Goal: Task Accomplishment & Management: Manage account settings

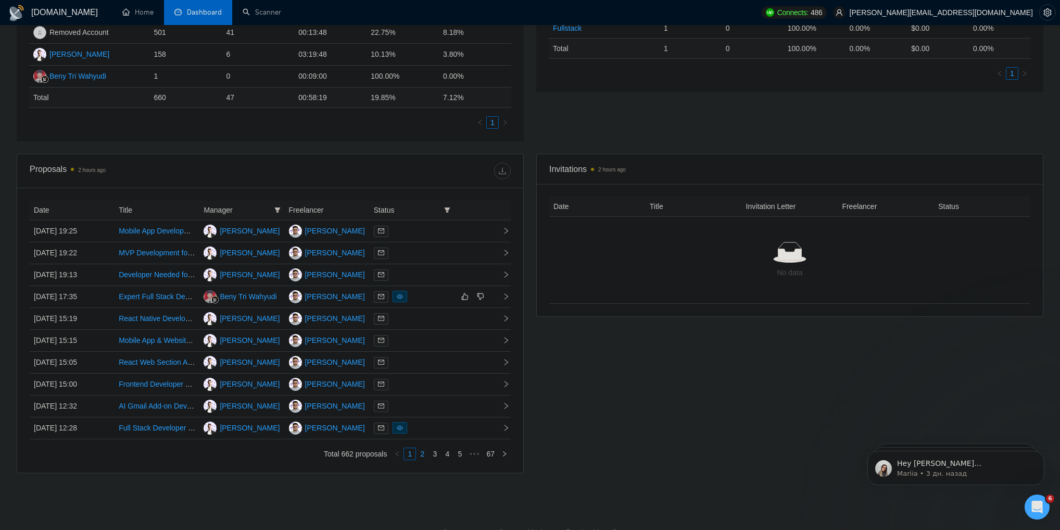
click at [423, 458] on link "2" at bounding box center [422, 453] width 11 height 11
click at [434, 456] on link "3" at bounding box center [434, 453] width 11 height 11
click at [446, 458] on link "4" at bounding box center [447, 453] width 11 height 11
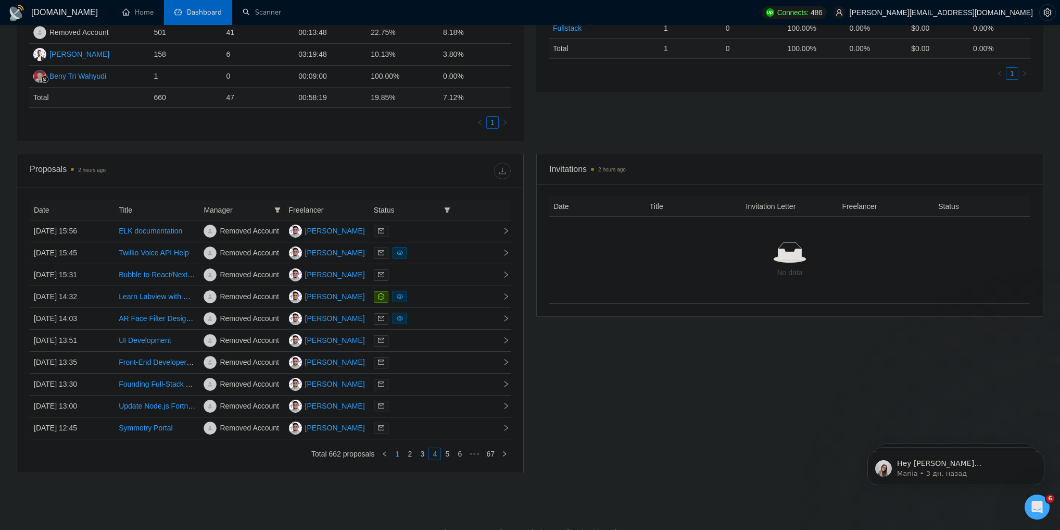
click at [400, 454] on link "1" at bounding box center [397, 453] width 11 height 11
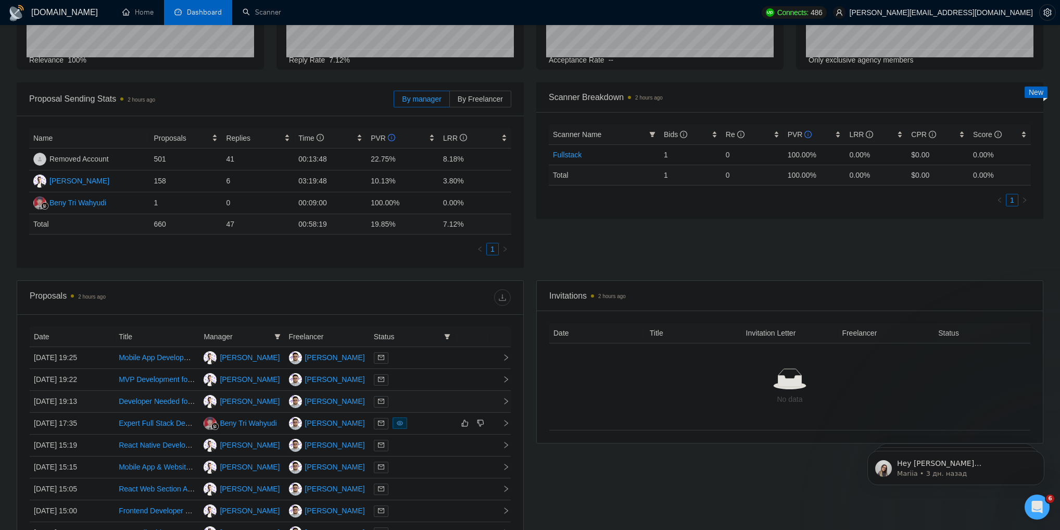
scroll to position [61, 0]
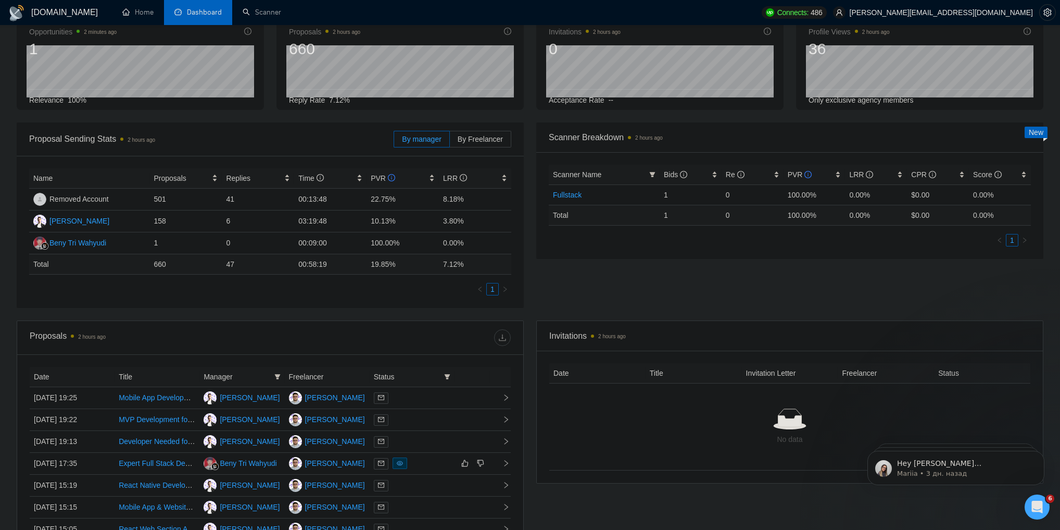
click at [53, 377] on th "Date" at bounding box center [72, 377] width 85 height 20
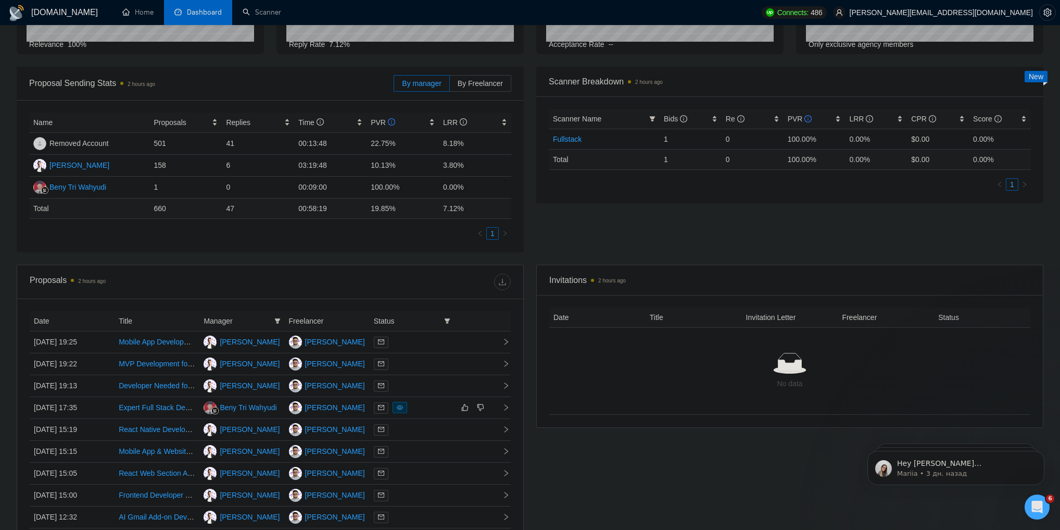
scroll to position [144, 0]
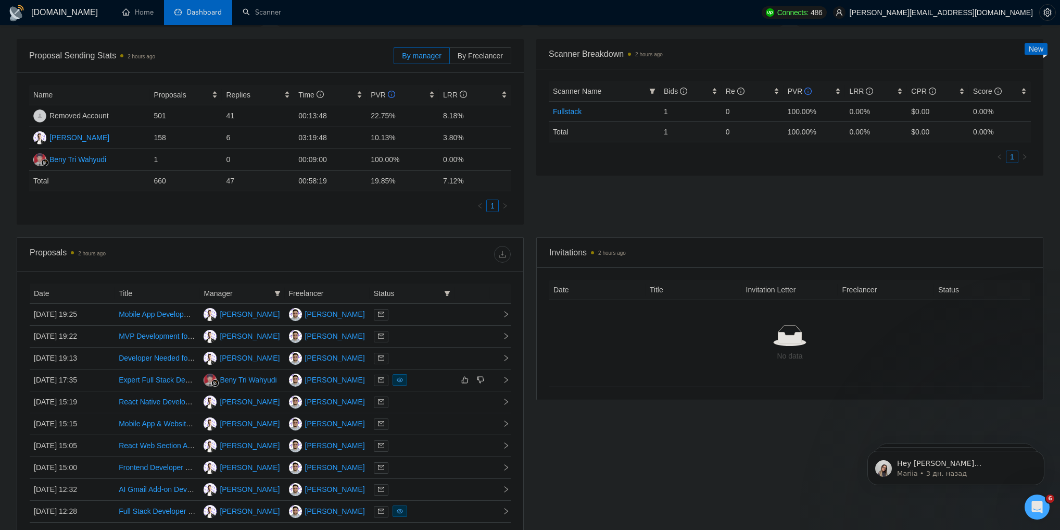
click at [44, 291] on th "Date" at bounding box center [72, 293] width 85 height 20
click at [59, 292] on th "Date" at bounding box center [72, 293] width 85 height 20
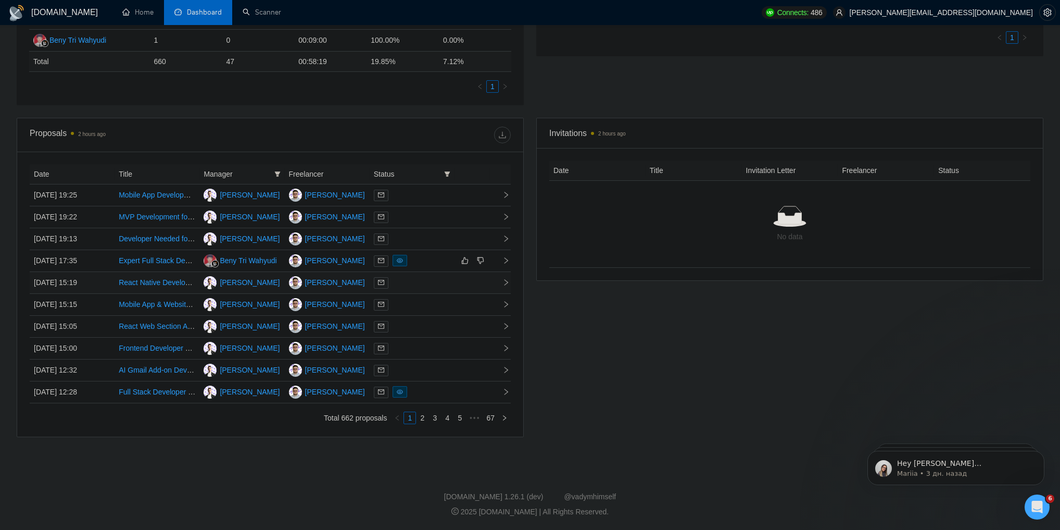
scroll to position [267, 0]
click at [412, 418] on link "1" at bounding box center [409, 417] width 11 height 11
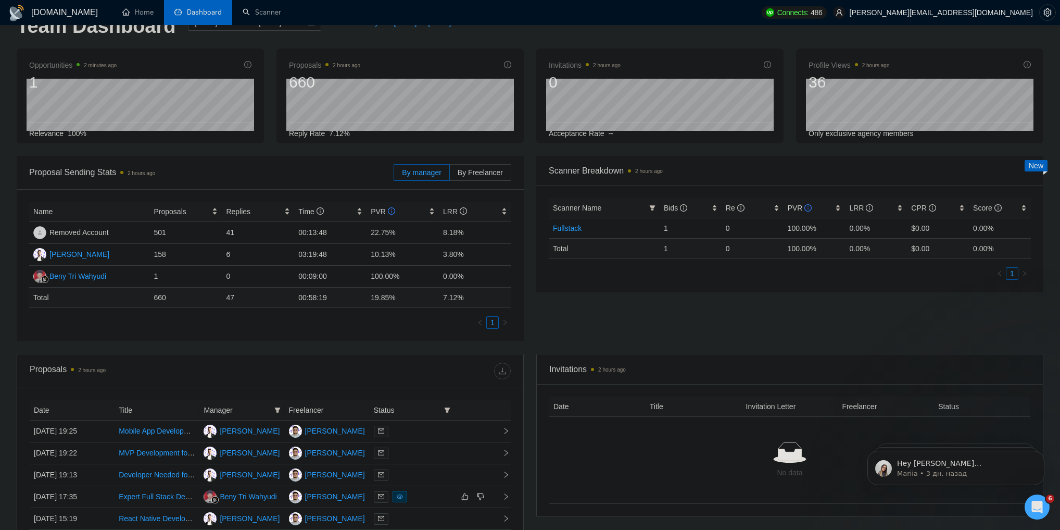
scroll to position [0, 0]
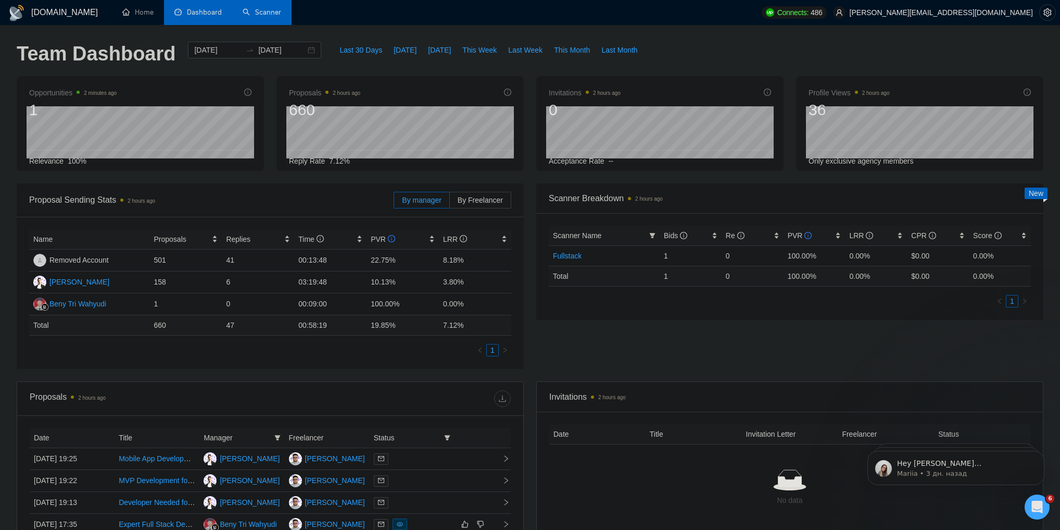
click at [260, 8] on link "Scanner" at bounding box center [262, 12] width 39 height 9
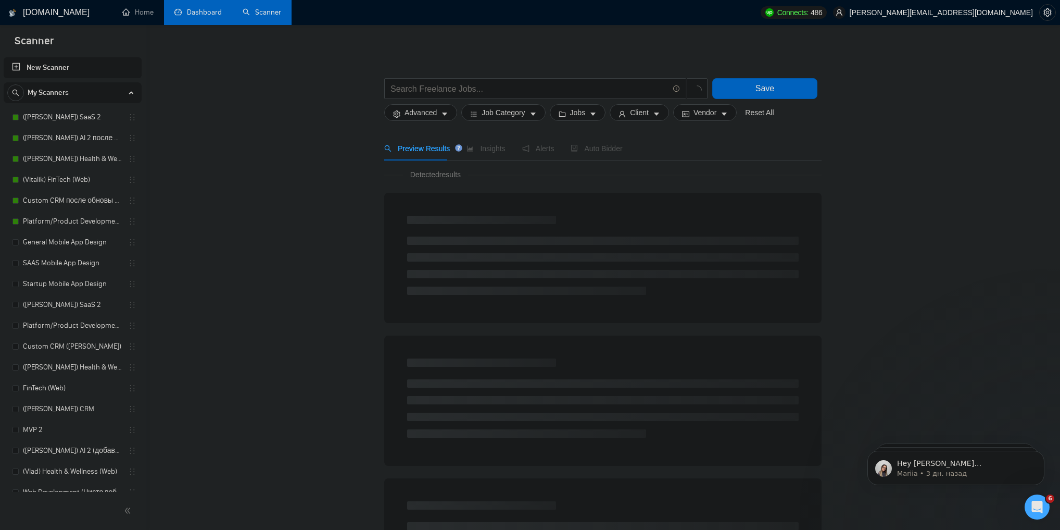
click at [199, 10] on link "Dashboard" at bounding box center [197, 12] width 47 height 9
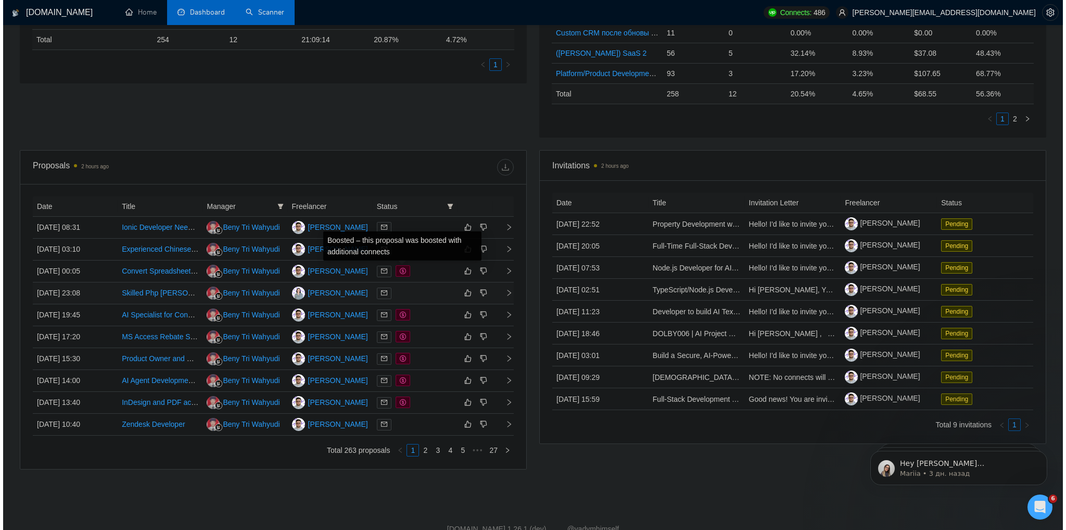
scroll to position [297, 0]
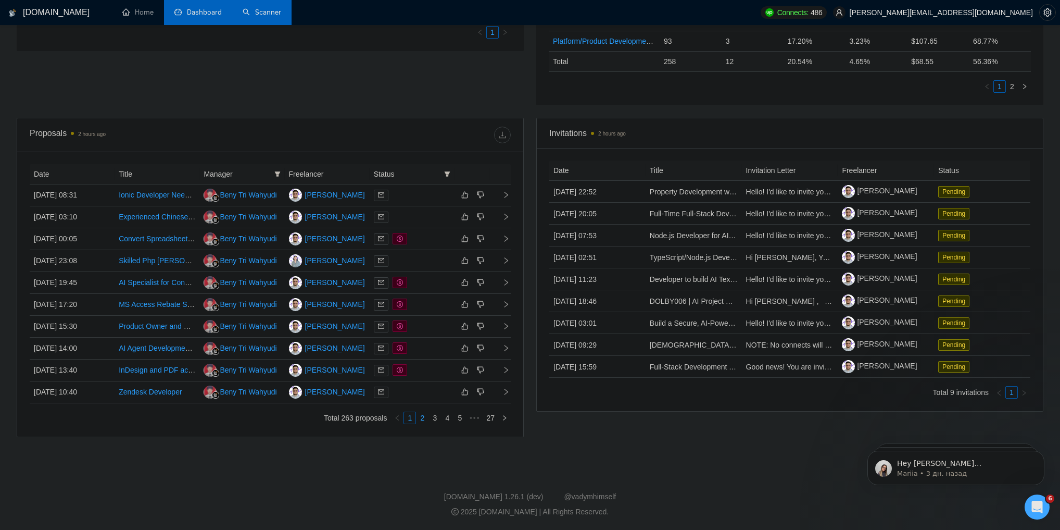
click at [423, 417] on link "2" at bounding box center [422, 417] width 11 height 11
click at [508, 370] on icon "right" at bounding box center [507, 370] width 4 height 6
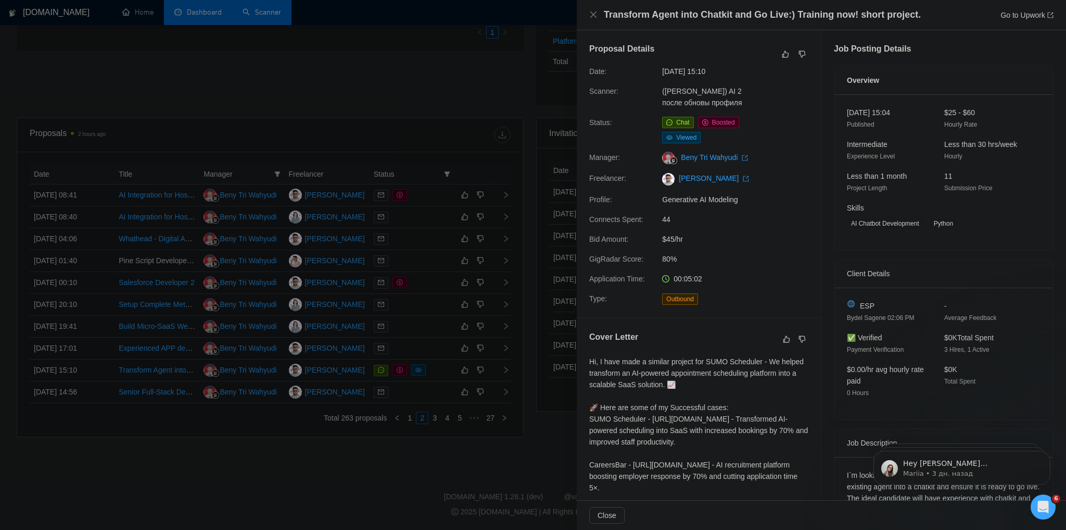
click at [605, 124] on span "Status:" at bounding box center [600, 122] width 23 height 8
drag, startPoint x: 605, startPoint y: 124, endPoint x: 615, endPoint y: 125, distance: 10.5
click at [615, 125] on div "Status:" at bounding box center [621, 130] width 73 height 27
click at [602, 123] on span "Status:" at bounding box center [600, 122] width 23 height 8
click at [504, 115] on div at bounding box center [533, 265] width 1066 height 530
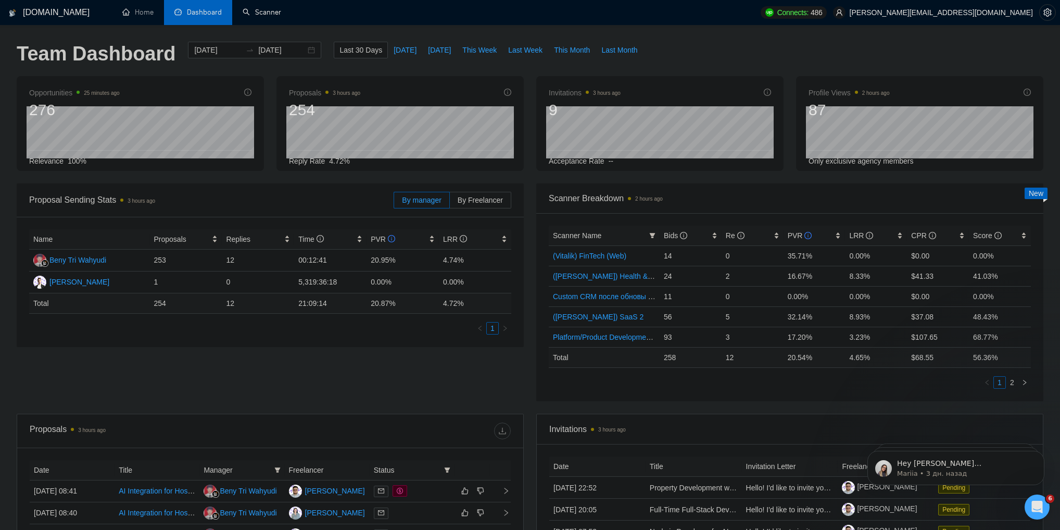
drag, startPoint x: 252, startPoint y: 16, endPoint x: 291, endPoint y: 49, distance: 50.6
click at [252, 16] on link "Scanner" at bounding box center [262, 12] width 39 height 9
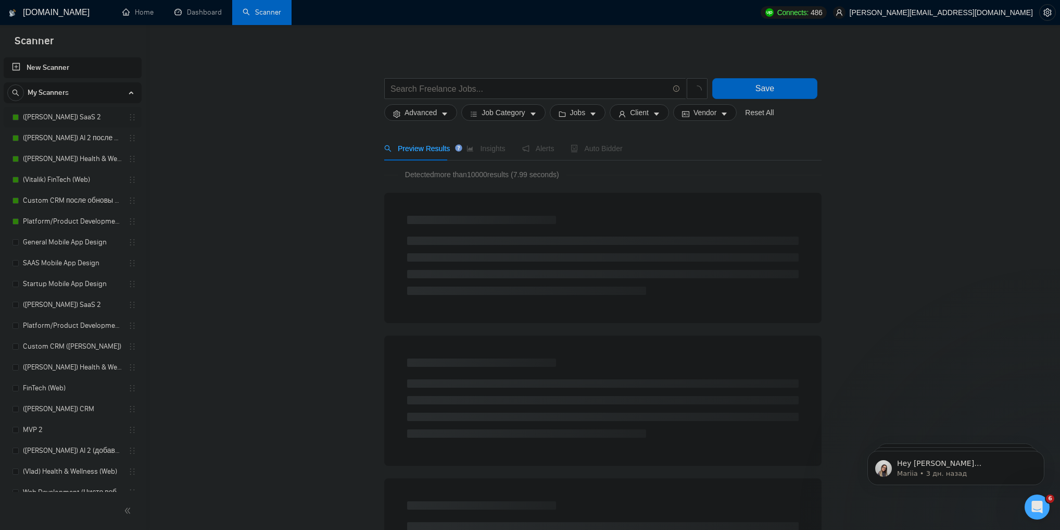
click at [77, 123] on link "([PERSON_NAME]) SaaS 2" at bounding box center [72, 117] width 99 height 21
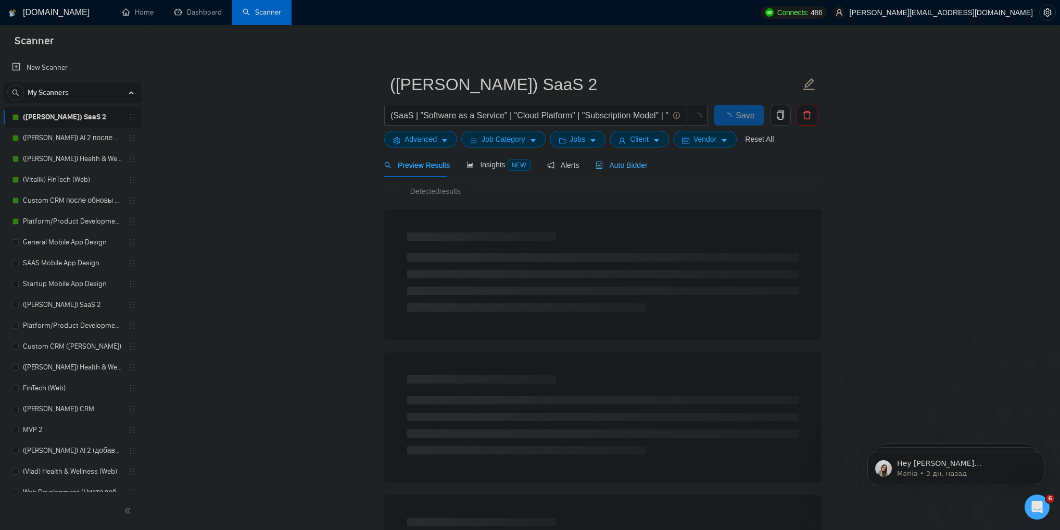
click at [624, 158] on div "Auto Bidder" at bounding box center [622, 165] width 52 height 24
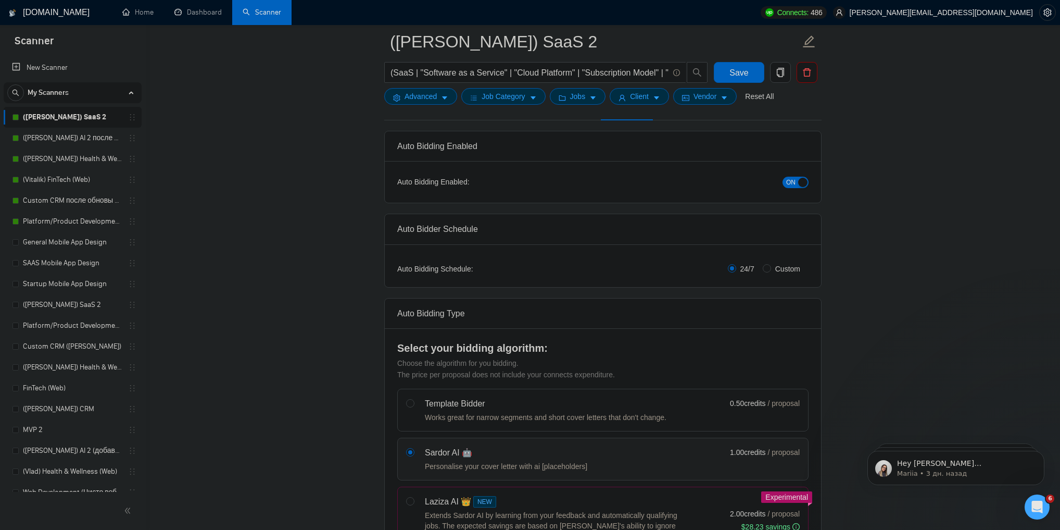
scroll to position [17, 0]
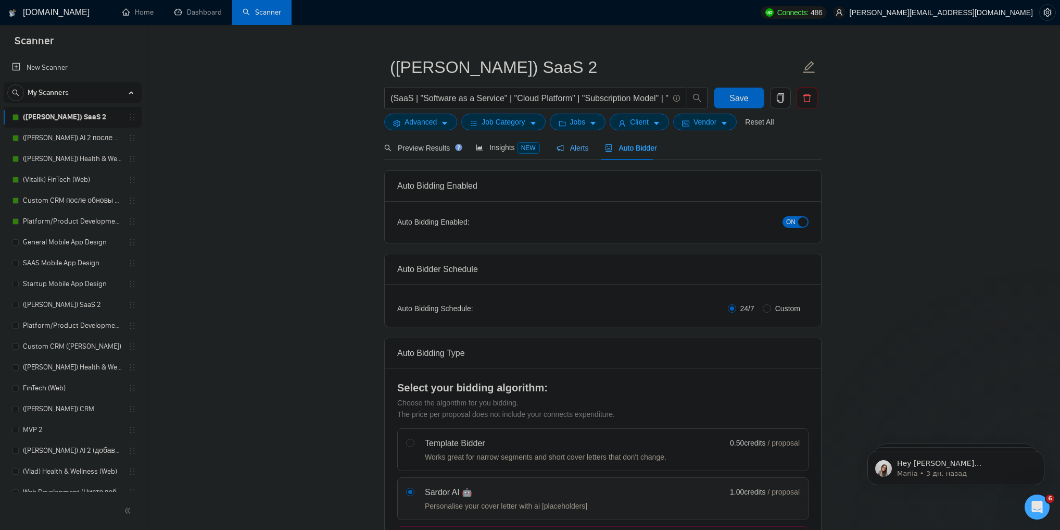
click at [576, 150] on span "Alerts" at bounding box center [573, 148] width 32 height 8
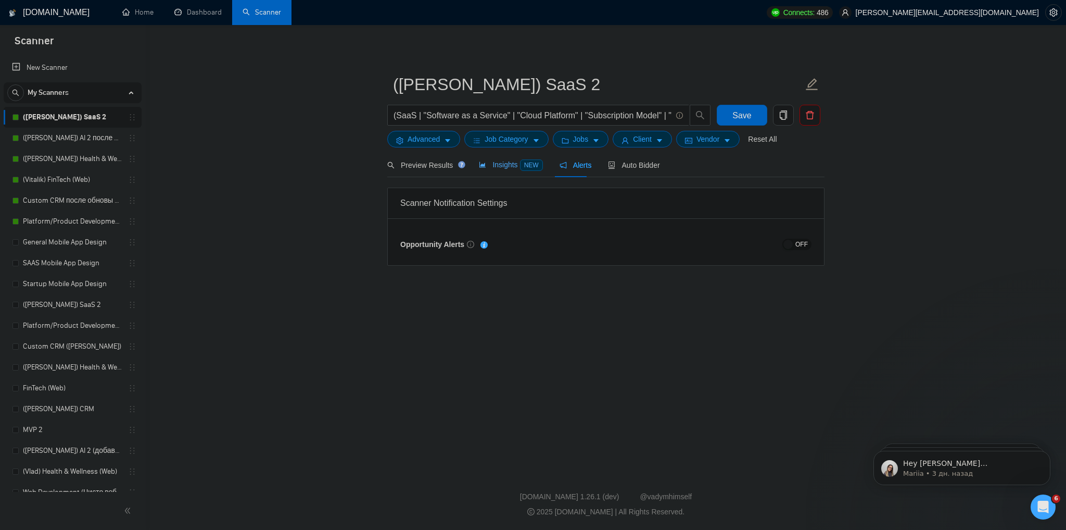
click at [498, 163] on span "Insights NEW" at bounding box center [511, 164] width 64 height 8
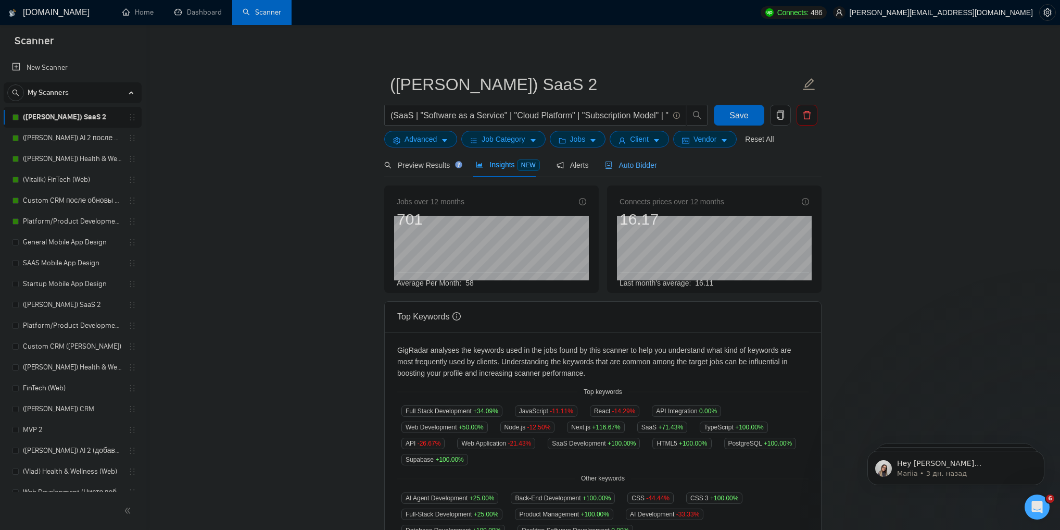
click at [614, 162] on span "Auto Bidder" at bounding box center [631, 165] width 52 height 8
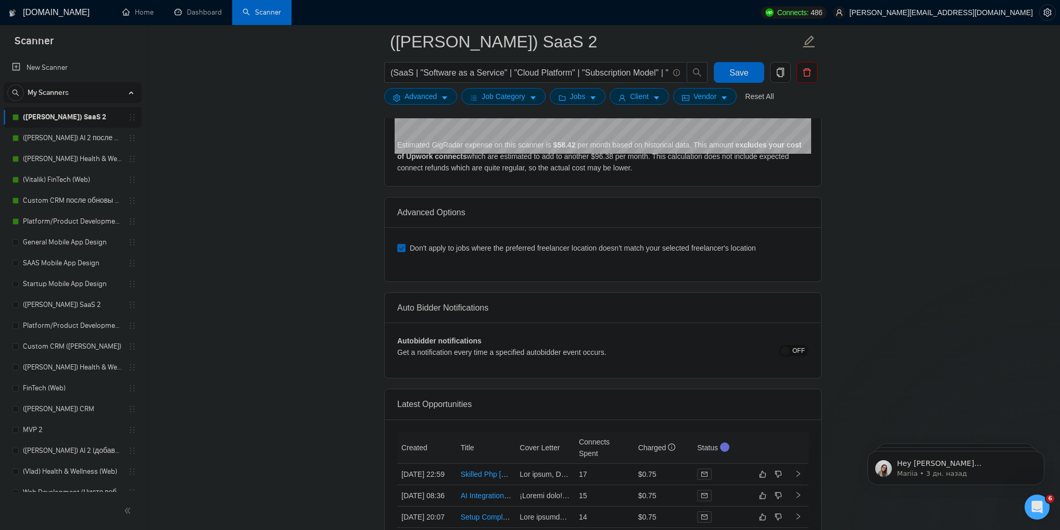
scroll to position [2333, 0]
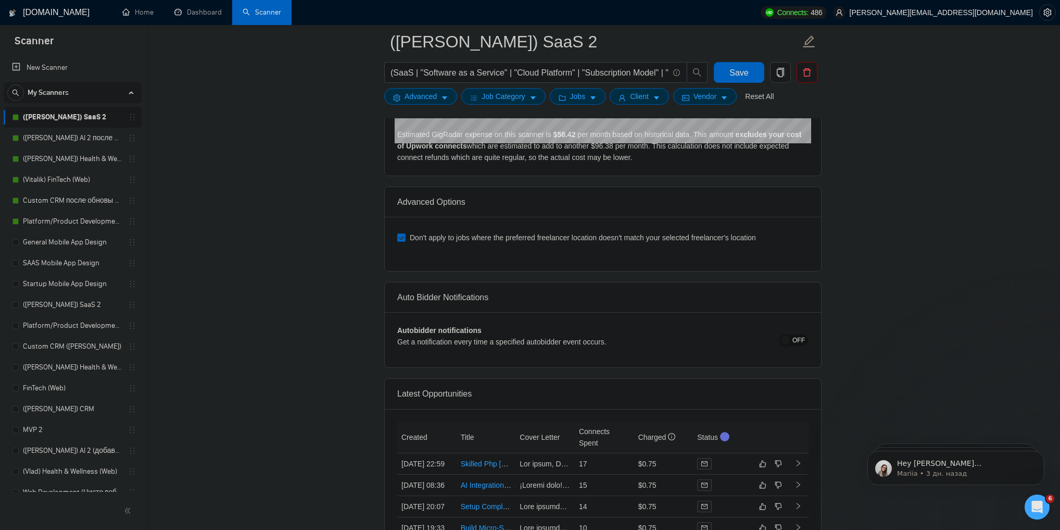
click at [409, 340] on div "Get a notification every time a specified autobidder event occurs." at bounding box center [551, 341] width 309 height 11
click at [397, 343] on div at bounding box center [397, 343] width 0 height 0
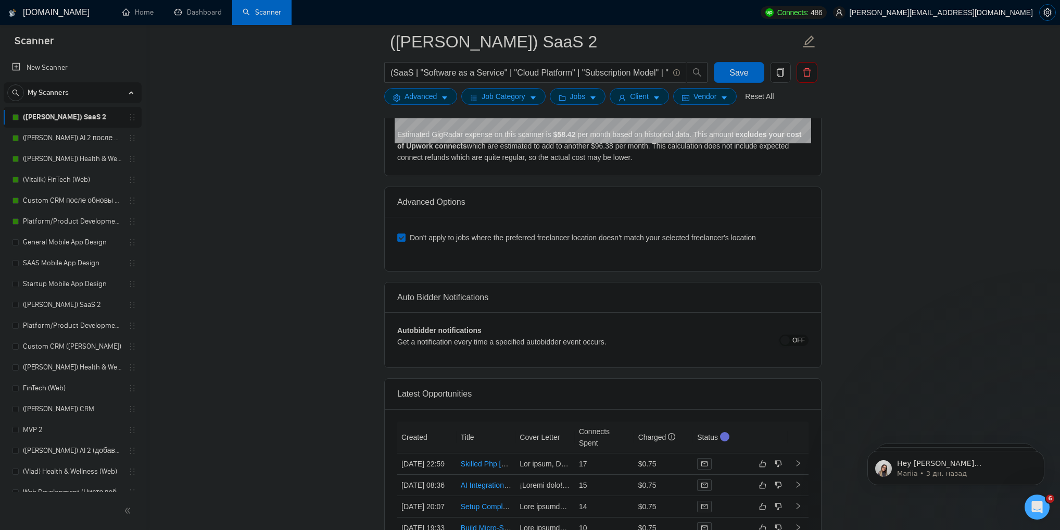
click at [1049, 12] on icon "setting" at bounding box center [1047, 12] width 8 height 8
